Goal: Transaction & Acquisition: Purchase product/service

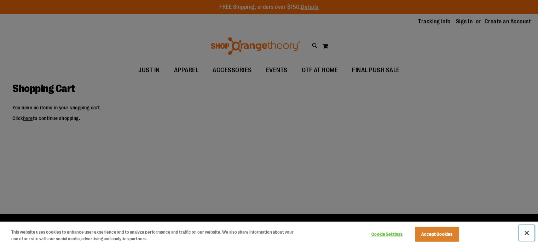
click at [526, 236] on button "Close" at bounding box center [527, 233] width 16 height 16
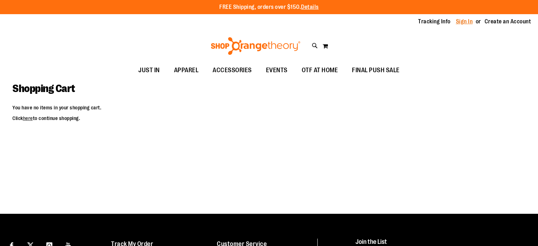
click at [468, 20] on link "Sign In" at bounding box center [464, 22] width 17 height 8
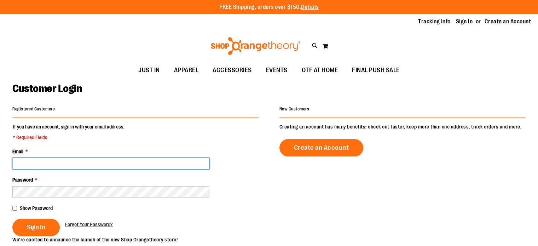
click at [88, 158] on input "Email *" at bounding box center [110, 163] width 197 height 11
type input "**********"
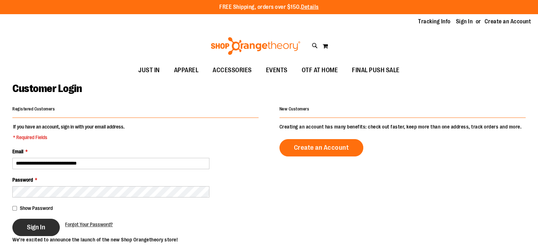
click at [46, 224] on button "Sign In" at bounding box center [35, 227] width 47 height 17
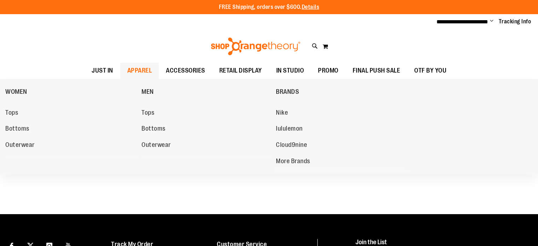
click at [139, 66] on span "APPAREL" at bounding box center [139, 71] width 25 height 16
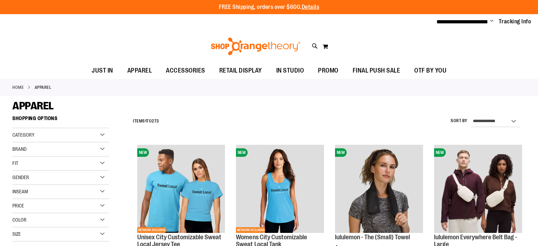
click at [139, 66] on span "APPAREL" at bounding box center [139, 71] width 25 height 16
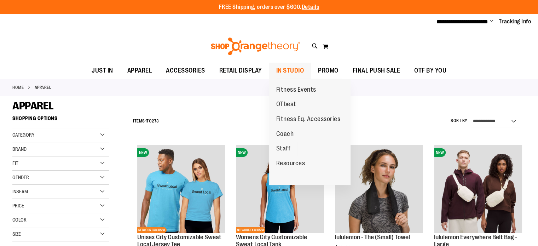
click at [302, 71] on span "IN STUDIO" at bounding box center [290, 71] width 28 height 16
click at [290, 104] on span "OTbeat" at bounding box center [286, 104] width 20 height 9
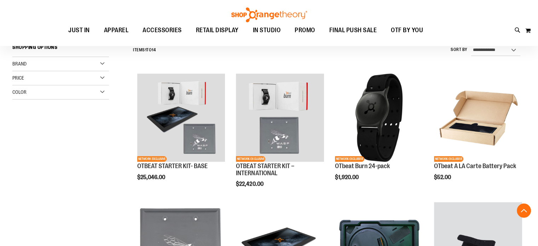
scroll to position [192, 0]
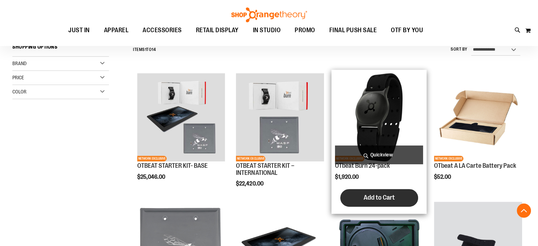
click at [381, 197] on span "Add to Cart" at bounding box center [379, 197] width 31 height 8
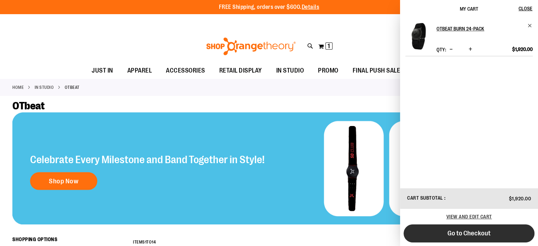
click at [490, 241] on button "Go to Checkout" at bounding box center [469, 233] width 131 height 18
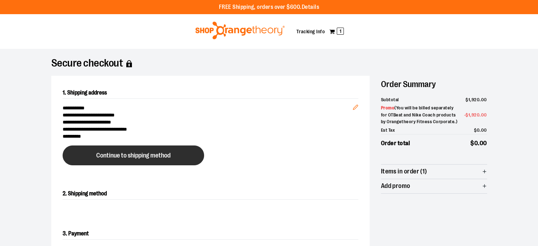
click at [174, 156] on button "Continue to shipping method" at bounding box center [133, 155] width 141 height 20
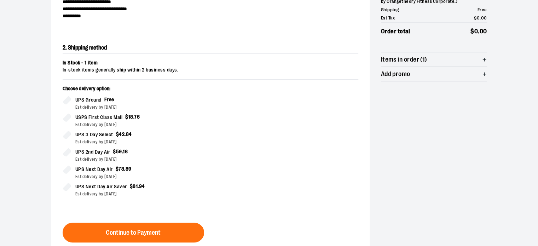
scroll to position [121, 0]
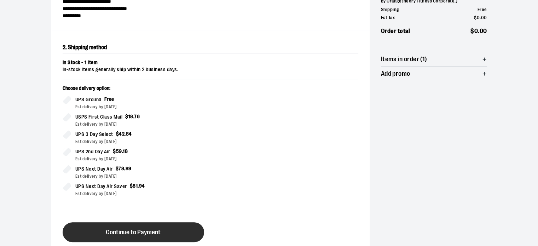
click at [164, 227] on button "Continue to Payment" at bounding box center [133, 232] width 141 height 20
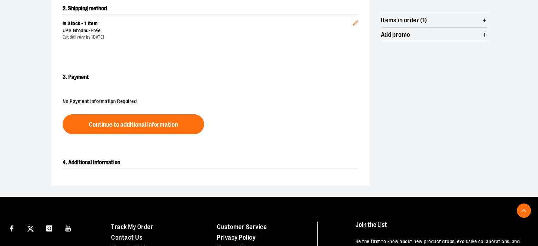
scroll to position [160, 0]
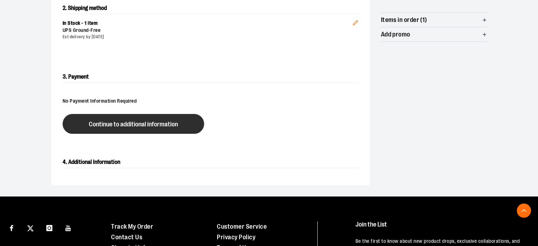
click at [153, 127] on span "Continue to additional information" at bounding box center [133, 124] width 89 height 7
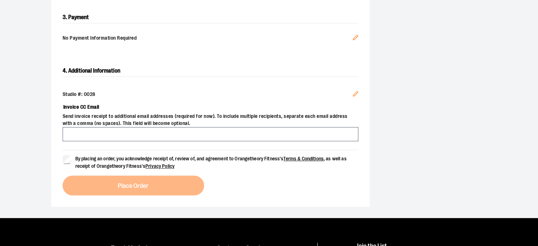
scroll to position [220, 0]
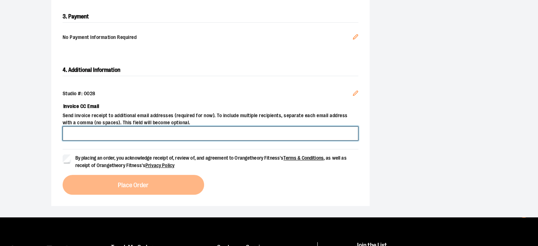
click at [138, 127] on input "Invoice CC Email" at bounding box center [211, 133] width 296 height 14
type input "**********"
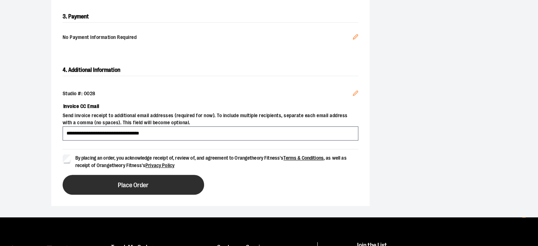
click at [108, 185] on button "Place Order" at bounding box center [133, 185] width 141 height 20
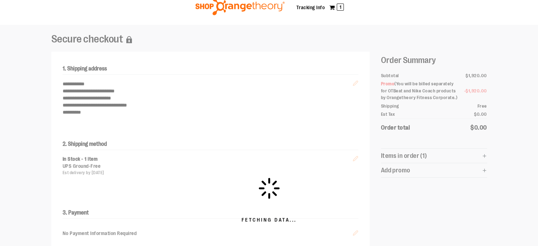
scroll to position [25, 0]
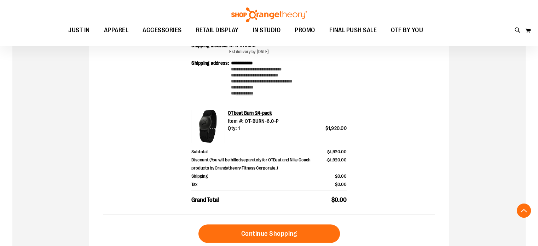
scroll to position [209, 0]
